Goal: Register for event/course

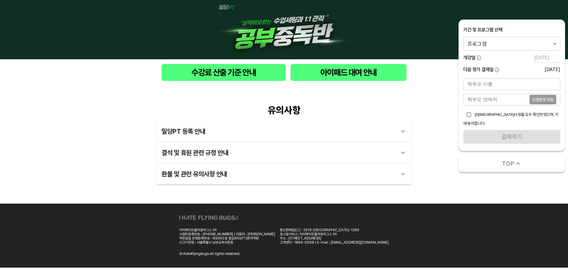
click at [509, 45] on body "수강료 산출 기준 안내 아이패드 대여 안내 유의사항 밀당PT 등록 안내 1 - 1 . 신규등록 신규등록은 밀당PT 각 과목별 프로그램을 처음 …" at bounding box center [284, 133] width 568 height 267
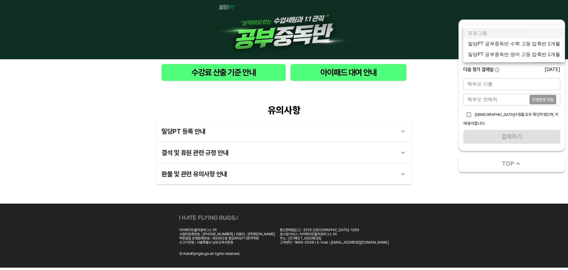
click at [512, 45] on li "밀당PT 공부중독반 수학 고등 압축반 1개월" at bounding box center [513, 43] width 101 height 11
click at [522, 44] on body "수강료 산출 기준 안내 아이패드 대여 안내 유의사항 밀당PT 등록 안내 1 - 1 . 신규등록 신규등록은 밀당PT 각 과목별 프로그램을 처음 …" at bounding box center [284, 133] width 568 height 267
click at [517, 46] on li "밀당PT 공부중독반 수학 고등 압축반 1개월" at bounding box center [513, 43] width 101 height 11
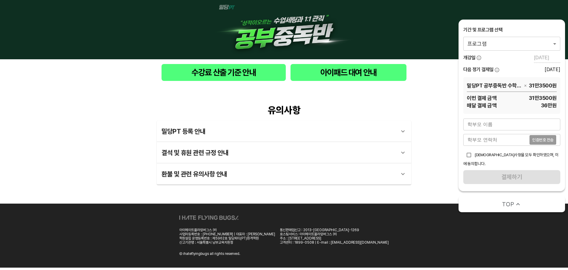
click at [429, 83] on div "수강료 산출 기준 안내 아이패드 대여 안내" at bounding box center [284, 72] width 568 height 26
